Goal: Find specific page/section: Find specific page/section

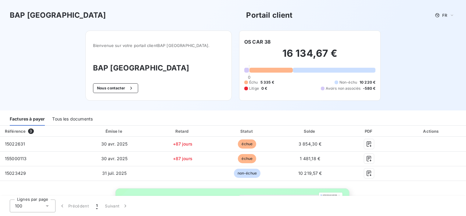
click at [58, 117] on div "Tous les documents" at bounding box center [72, 119] width 41 height 13
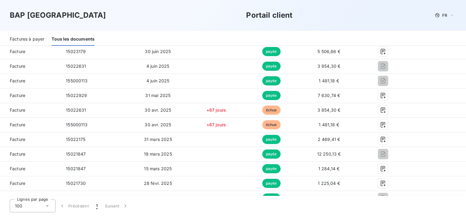
scroll to position [49, 0]
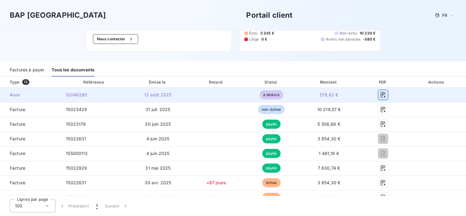
click at [378, 99] on button "button" at bounding box center [383, 95] width 10 height 10
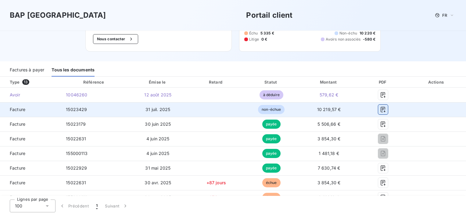
click at [381, 107] on icon "button" at bounding box center [383, 109] width 6 height 6
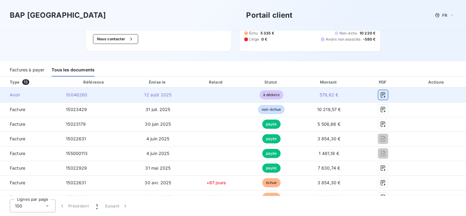
click at [381, 95] on icon "button" at bounding box center [383, 94] width 5 height 5
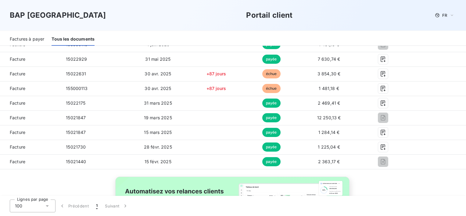
scroll to position [158, 0]
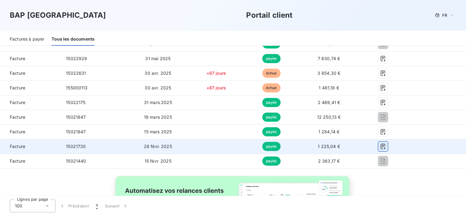
click at [381, 144] on icon "button" at bounding box center [383, 146] width 5 height 5
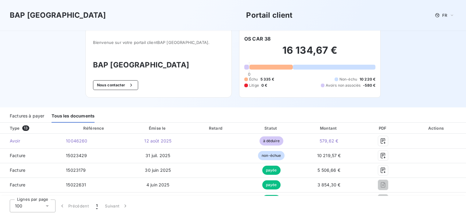
scroll to position [0, 0]
